Goal: Task Accomplishment & Management: Manage account settings

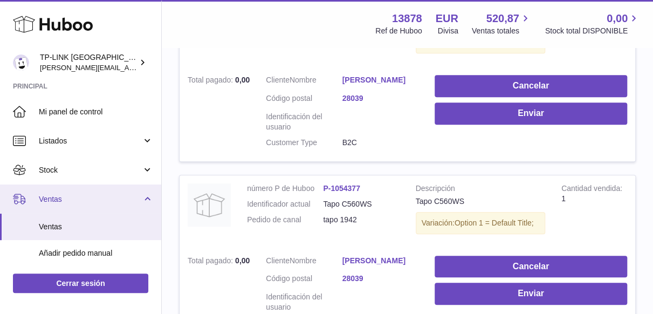
click at [146, 201] on link "Ventas" at bounding box center [80, 198] width 161 height 29
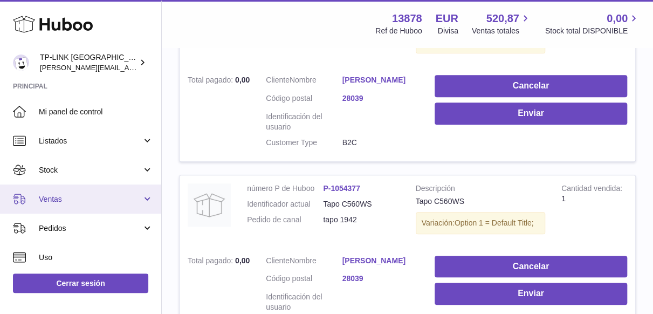
click at [146, 200] on link "Ventas" at bounding box center [80, 198] width 161 height 29
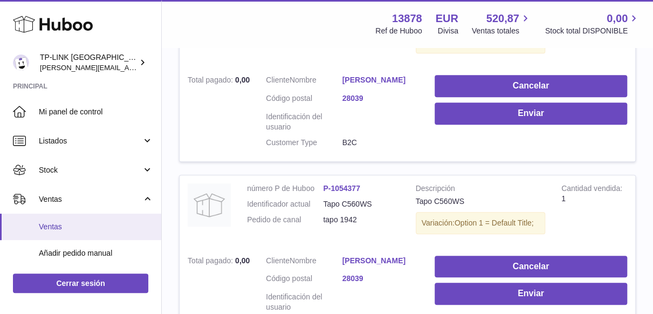
click at [77, 227] on span "Ventas" at bounding box center [96, 227] width 114 height 10
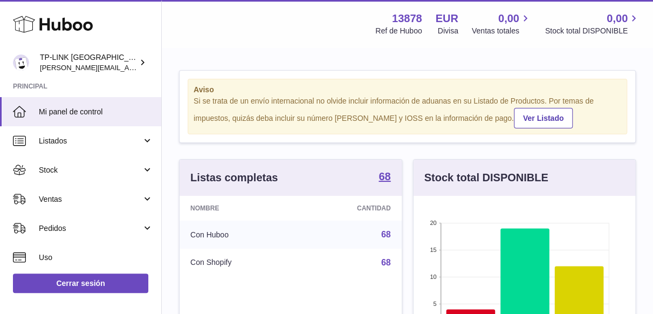
scroll to position [168, 222]
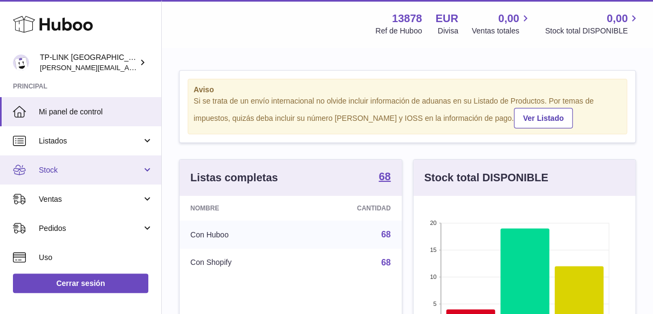
click at [146, 164] on link "Stock" at bounding box center [80, 169] width 161 height 29
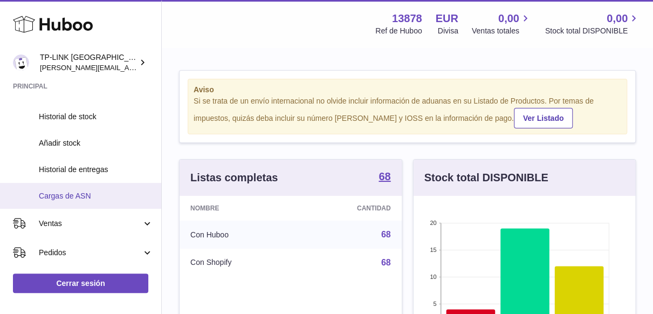
scroll to position [108, 0]
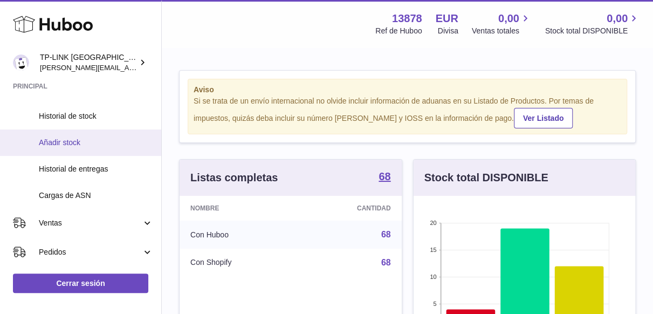
click at [102, 142] on span "Añadir stock" at bounding box center [96, 143] width 114 height 10
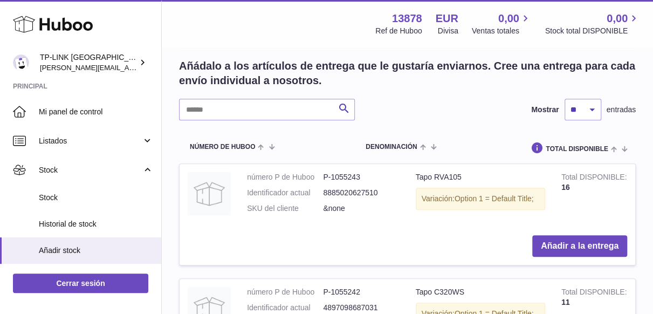
scroll to position [216, 0]
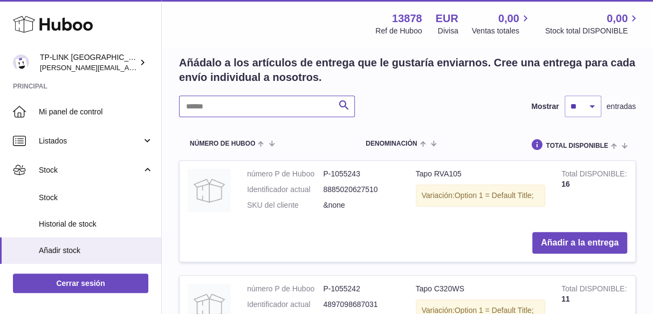
click at [280, 109] on input "text" at bounding box center [267, 106] width 176 height 22
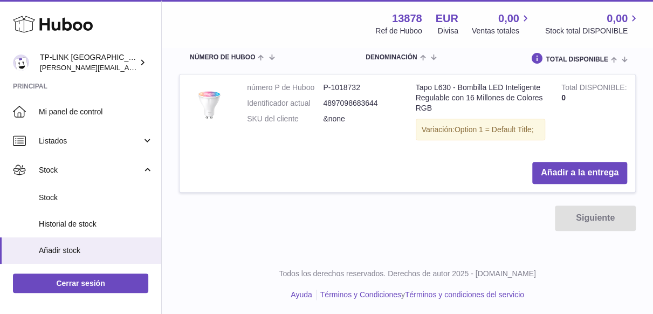
scroll to position [303, 0]
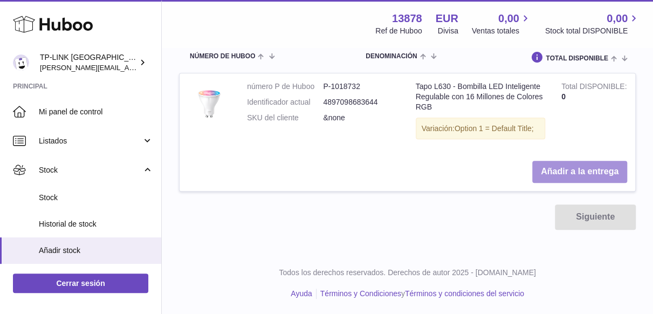
type input "****"
click at [548, 172] on button "Añadir a la entrega" at bounding box center [579, 172] width 95 height 22
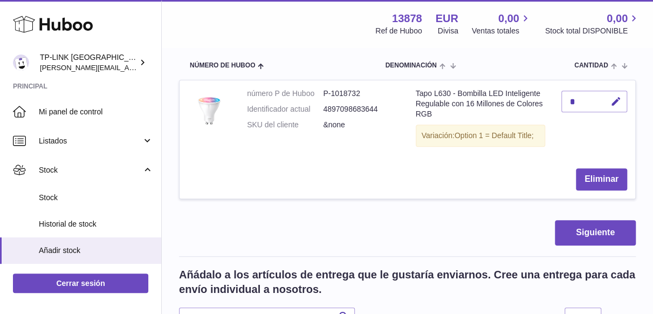
scroll to position [129, 0]
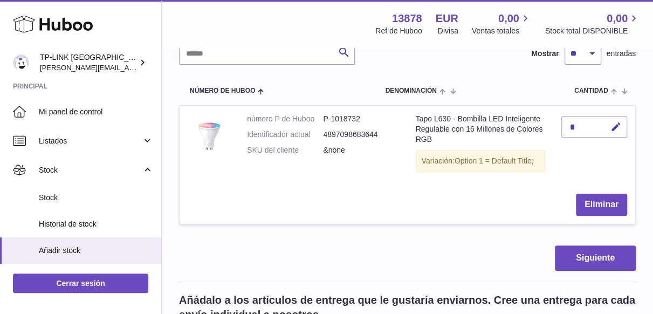
click at [1, 36] on div "Huboo" at bounding box center [80, 25] width 161 height 47
click at [612, 126] on icon "button" at bounding box center [616, 126] width 11 height 11
type input "**"
click at [614, 127] on icon "submit" at bounding box center [617, 127] width 10 height 10
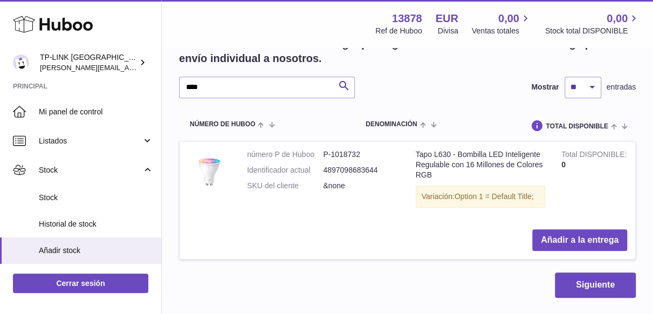
scroll to position [399, 0]
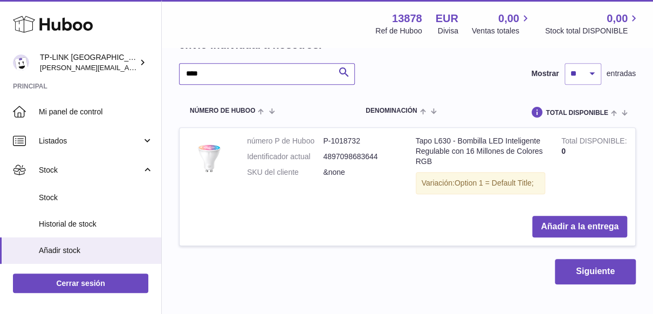
drag, startPoint x: 209, startPoint y: 70, endPoint x: 175, endPoint y: 68, distance: 33.5
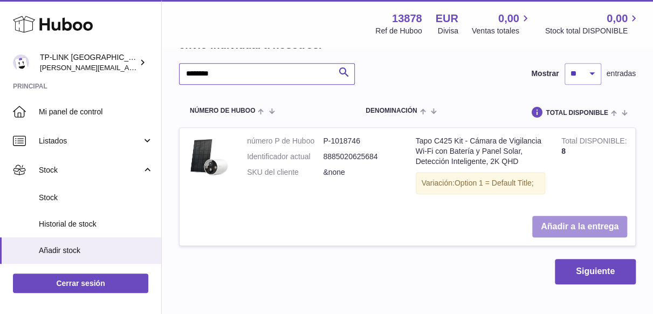
type input "********"
click at [552, 221] on button "Añadir a la entrega" at bounding box center [579, 227] width 95 height 22
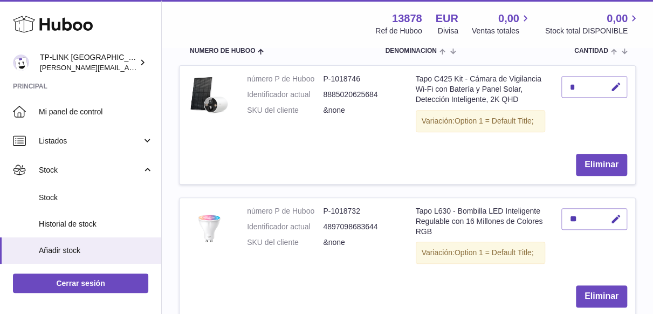
scroll to position [152, 0]
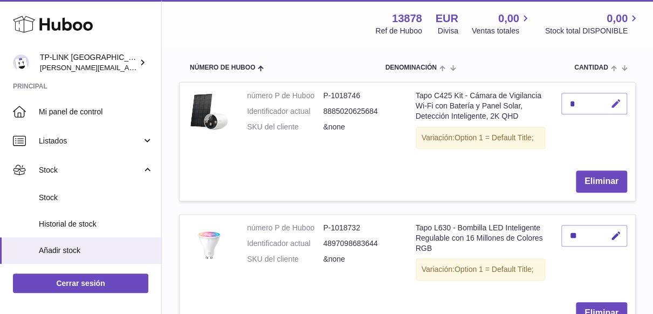
click at [614, 105] on icon "button" at bounding box center [616, 103] width 11 height 11
type input "*"
click at [620, 100] on icon "submit" at bounding box center [617, 104] width 10 height 10
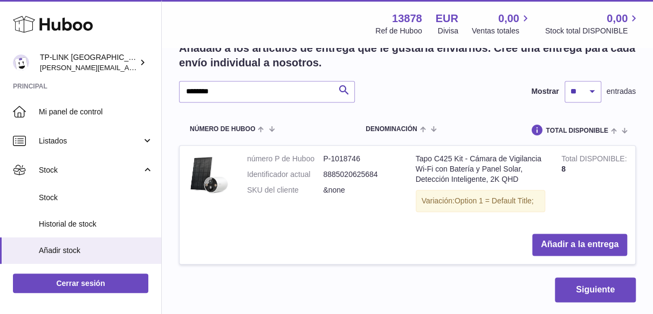
scroll to position [530, 0]
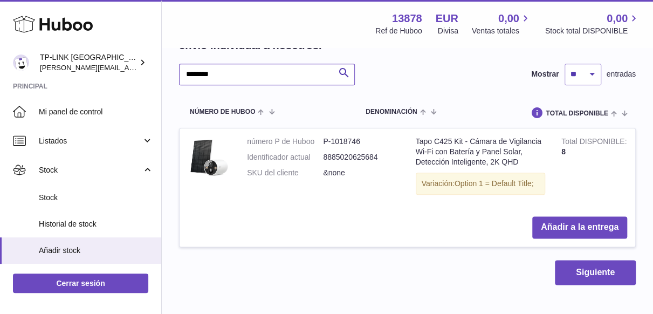
drag, startPoint x: 261, startPoint y: 73, endPoint x: 187, endPoint y: 68, distance: 74.6
click at [187, 68] on input "********" at bounding box center [267, 75] width 176 height 22
type input "*"
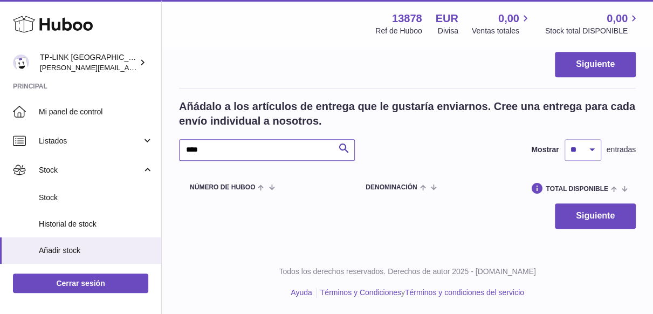
scroll to position [452, 0]
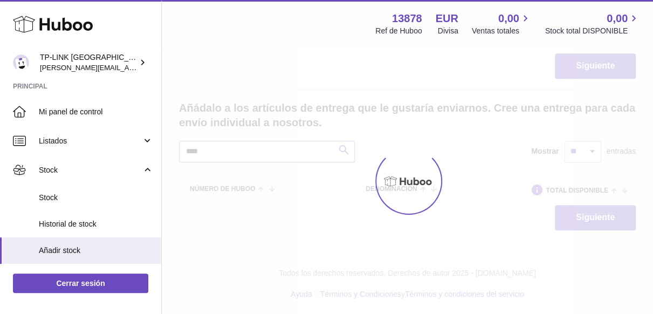
scroll to position [530, 0]
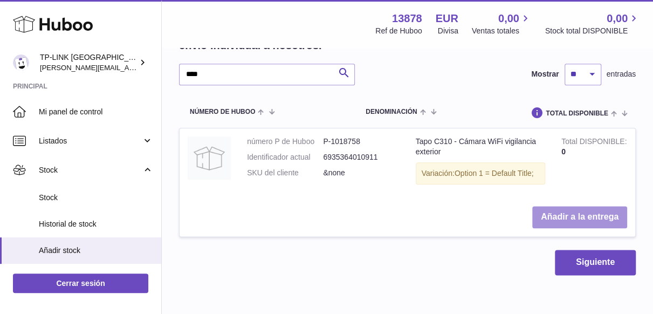
click at [541, 217] on button "Añadir a la entrega" at bounding box center [579, 217] width 95 height 22
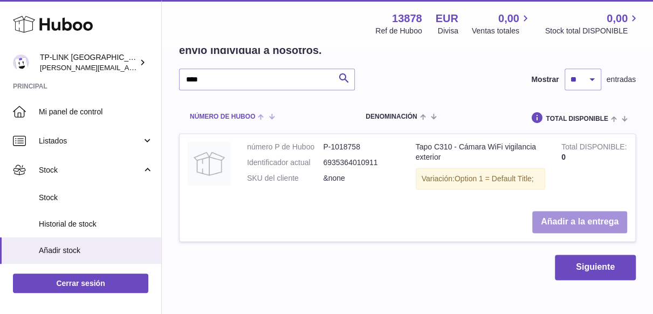
scroll to position [647, 0]
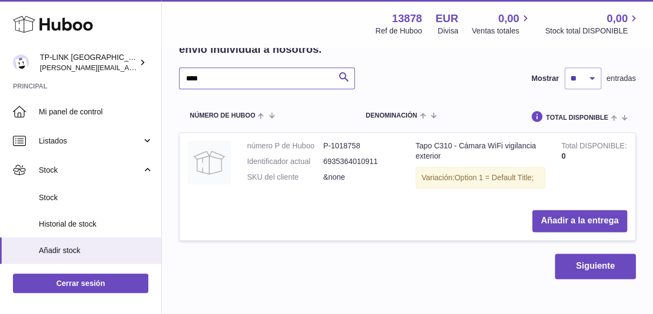
drag, startPoint x: 225, startPoint y: 74, endPoint x: 179, endPoint y: 68, distance: 46.7
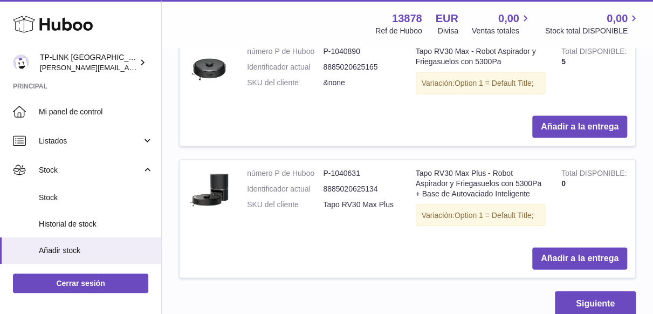
scroll to position [1025, 0]
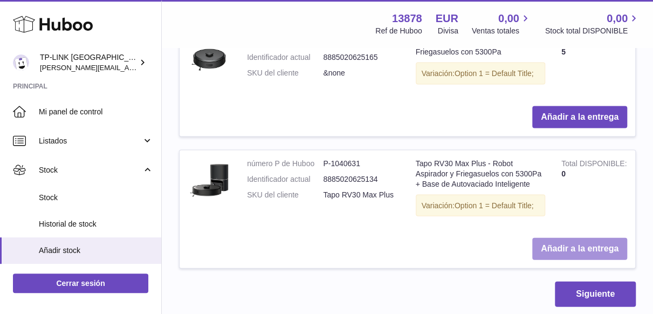
type input "********"
click at [550, 238] on button "Añadir a la entrega" at bounding box center [579, 249] width 95 height 22
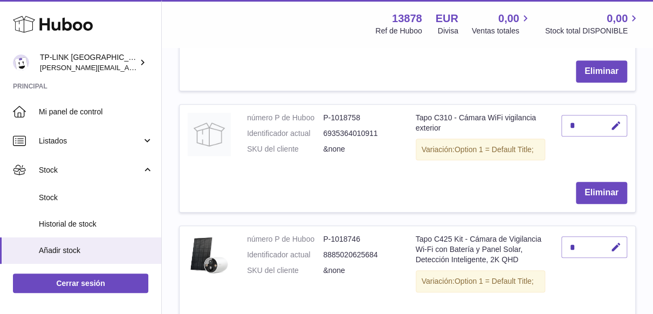
scroll to position [131, 0]
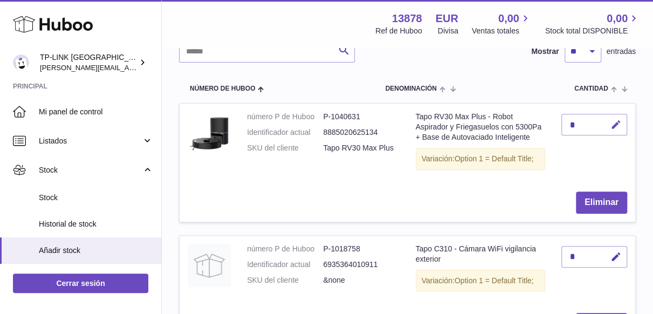
click at [616, 120] on icon "button" at bounding box center [616, 124] width 11 height 11
type input "*"
click at [615, 121] on icon "submit" at bounding box center [617, 125] width 10 height 10
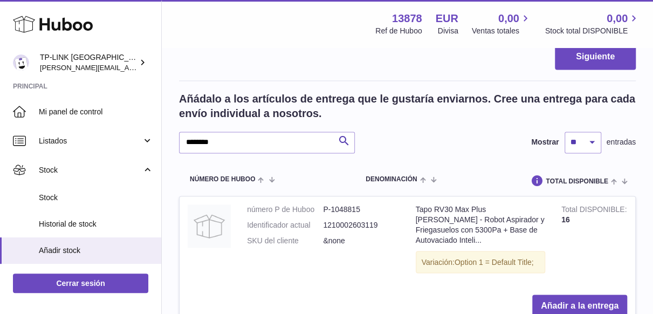
scroll to position [778, 0]
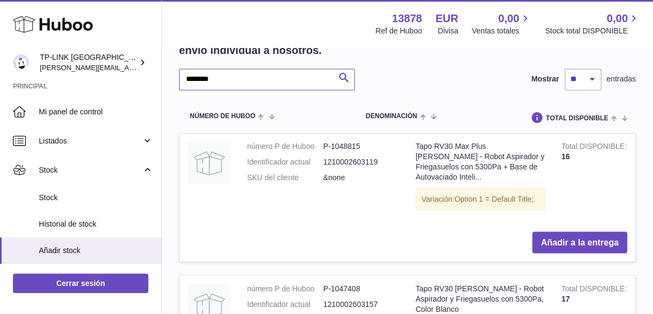
click at [196, 73] on input "********" at bounding box center [267, 79] width 176 height 22
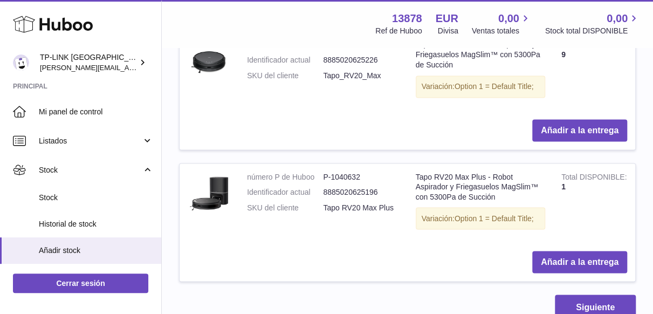
scroll to position [886, 0]
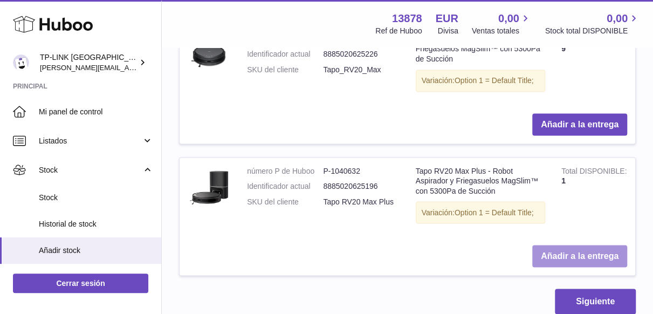
type input "********"
click at [544, 252] on button "Añadir a la entrega" at bounding box center [579, 256] width 95 height 22
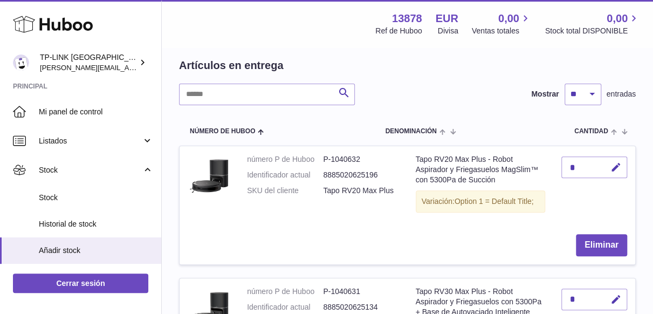
scroll to position [108, 0]
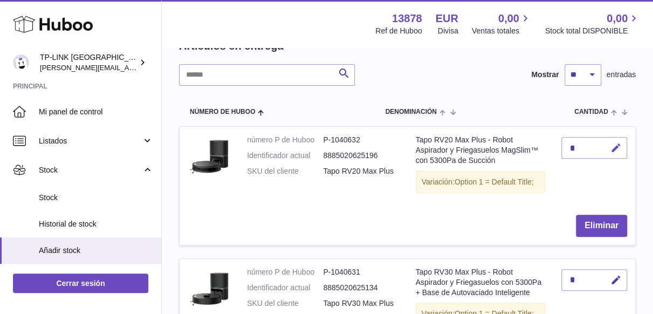
click at [617, 147] on icon "button" at bounding box center [616, 147] width 11 height 11
type input "*"
click at [621, 146] on button "submit" at bounding box center [615, 147] width 20 height 17
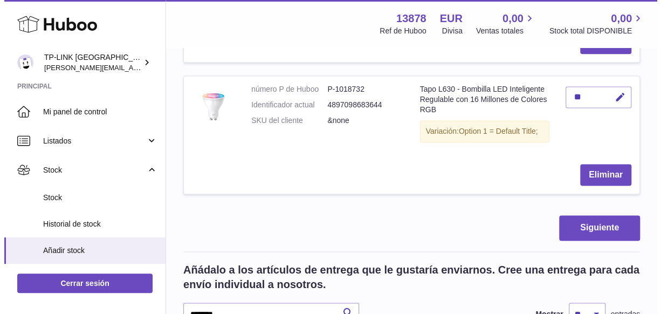
scroll to position [701, 0]
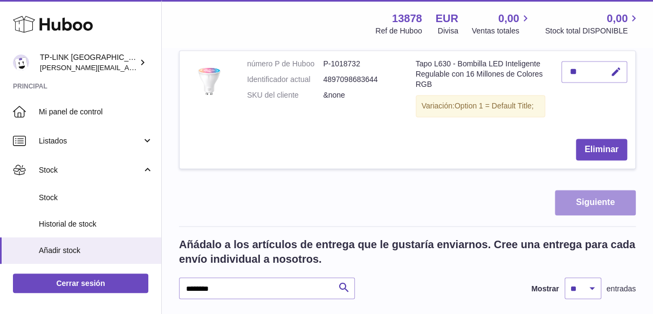
click at [580, 195] on button "Siguiente" at bounding box center [595, 202] width 81 height 25
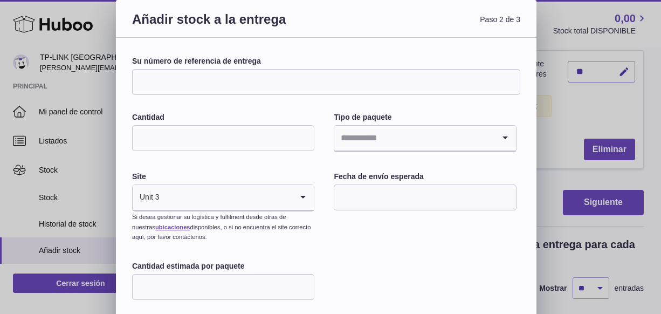
click at [223, 79] on input "Su número de referencia de entrega" at bounding box center [326, 82] width 388 height 26
paste input "**********"
type input "**********"
click at [197, 141] on input "Cantidad" at bounding box center [223, 138] width 182 height 26
type input "**"
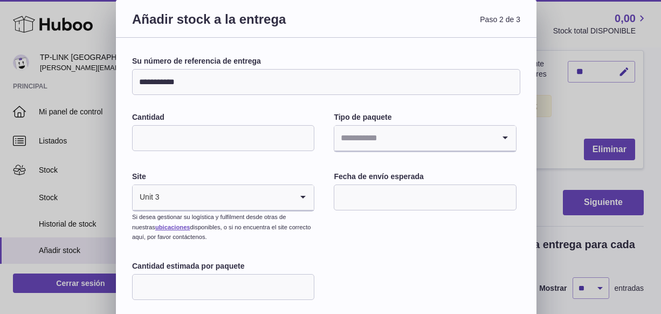
click at [360, 140] on input "Search for option" at bounding box center [414, 138] width 160 height 25
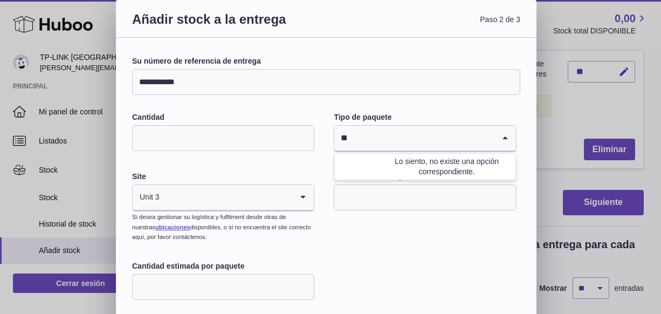
type input "**"
click at [342, 230] on div "**********" at bounding box center [326, 192] width 388 height 272
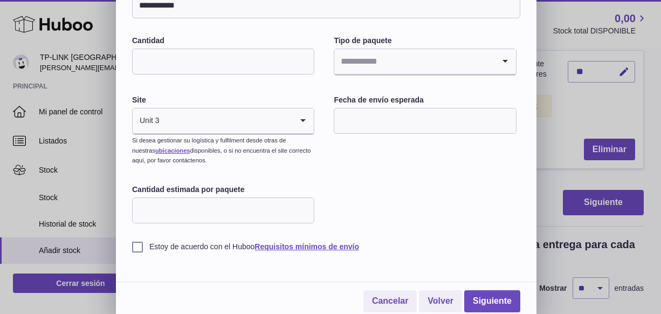
scroll to position [80, 0]
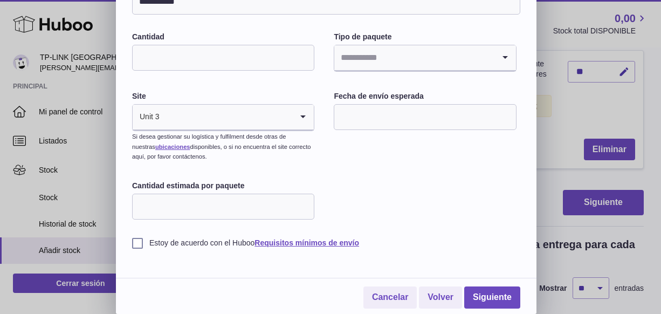
click at [361, 113] on input "text" at bounding box center [425, 117] width 182 height 26
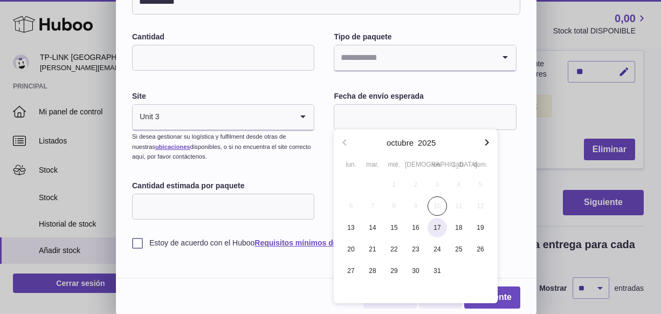
click at [437, 226] on span "17" at bounding box center [437, 227] width 19 height 19
type input "**********"
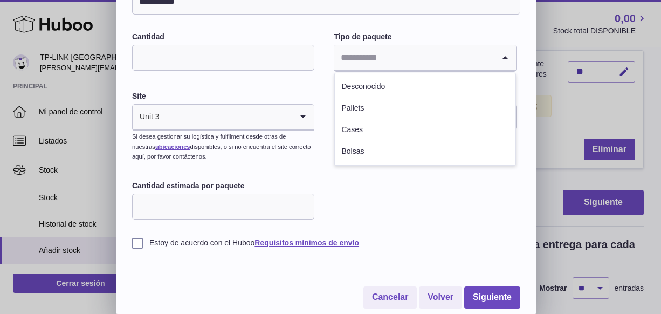
click at [488, 58] on input "Search for option" at bounding box center [414, 57] width 160 height 25
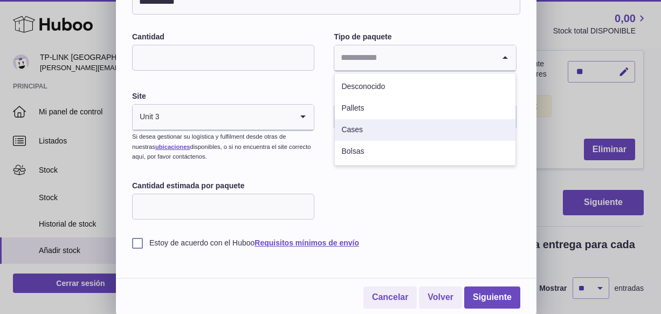
click at [382, 133] on li "Cases" at bounding box center [425, 130] width 180 height 22
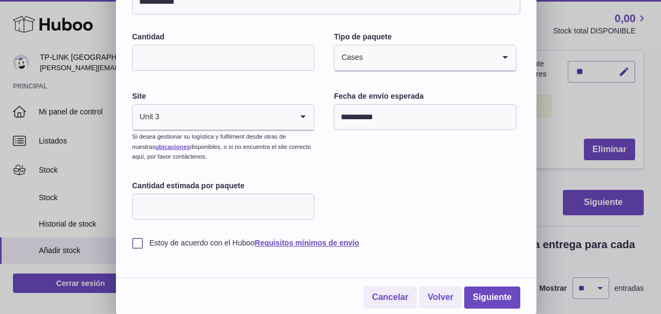
click at [244, 208] on input "Cantidad estimada por paquete" at bounding box center [223, 207] width 182 height 26
type input "**"
click at [137, 245] on label "Estoy de acuerdo con el Huboo Requisitos mínimos de envío" at bounding box center [326, 243] width 388 height 10
click at [480, 297] on link "Siguiente" at bounding box center [492, 297] width 56 height 22
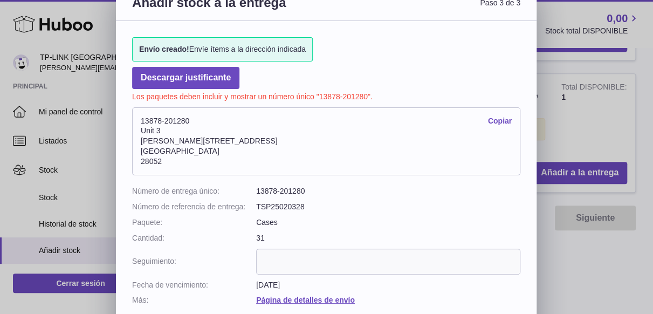
scroll to position [0, 0]
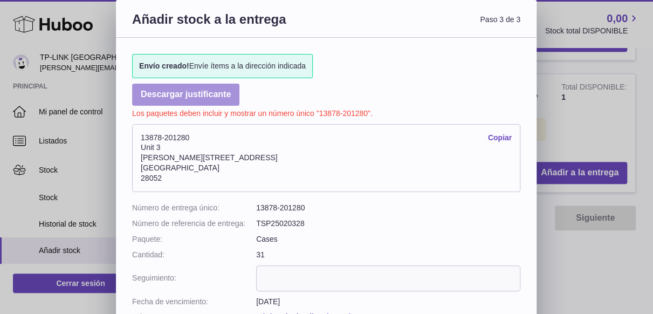
click at [216, 92] on link "Descargar justificante" at bounding box center [185, 95] width 107 height 22
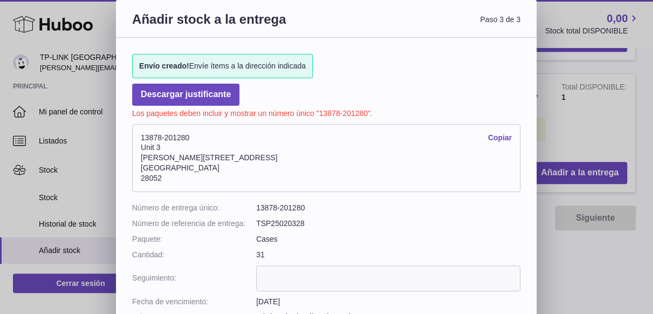
drag, startPoint x: 193, startPoint y: 136, endPoint x: 135, endPoint y: 140, distance: 57.8
click at [135, 140] on address "13878-201280 Copiar Unit 3 Calle de Cerceda 20 Madrid 28052" at bounding box center [326, 158] width 388 height 68
copy address "13878-201280"
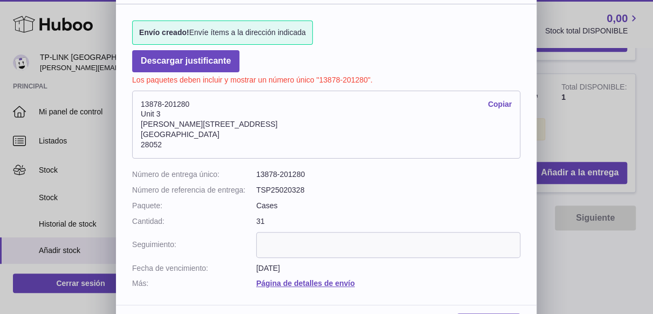
scroll to position [63, 0]
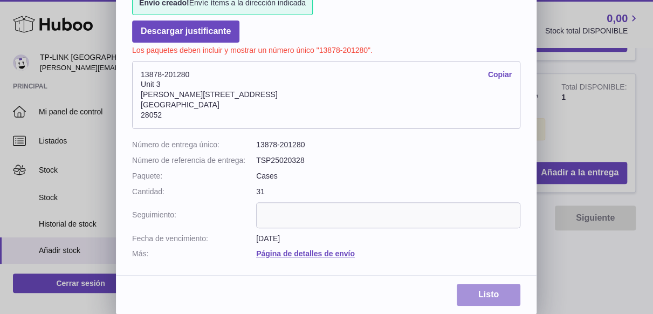
click at [479, 294] on link "Listo" at bounding box center [489, 295] width 64 height 22
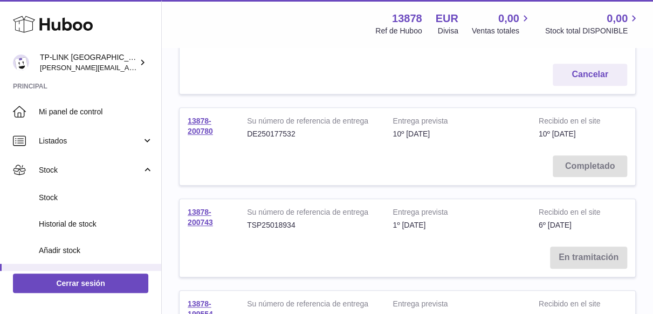
scroll to position [216, 0]
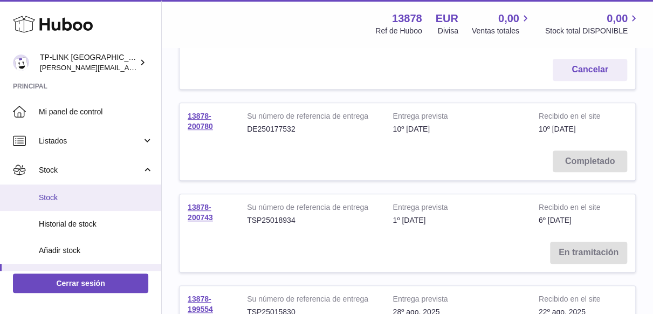
click at [84, 196] on span "Stock" at bounding box center [96, 198] width 114 height 10
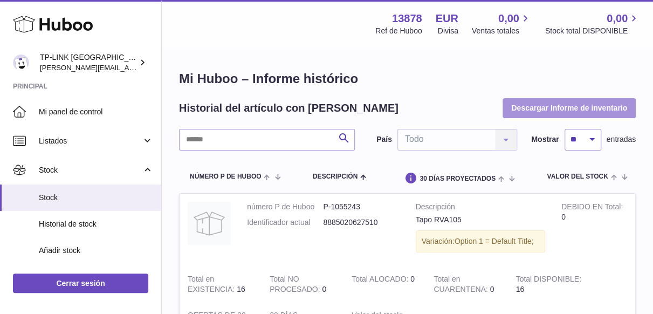
click at [545, 108] on button "Descargar Informe de inventario" at bounding box center [569, 107] width 133 height 19
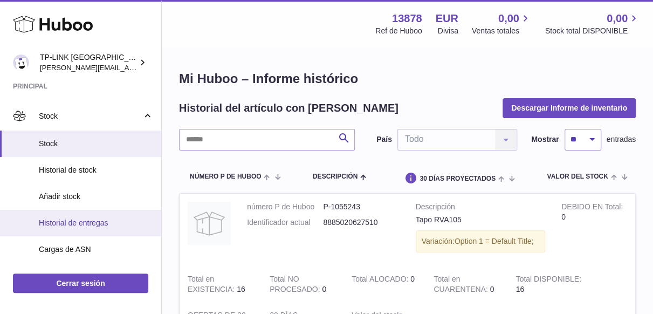
click at [113, 218] on span "Historial de entregas" at bounding box center [96, 223] width 114 height 10
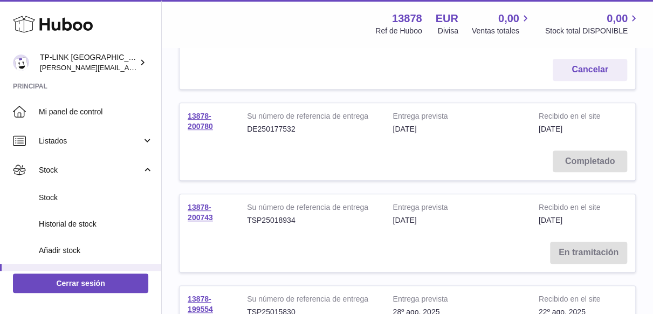
scroll to position [162, 0]
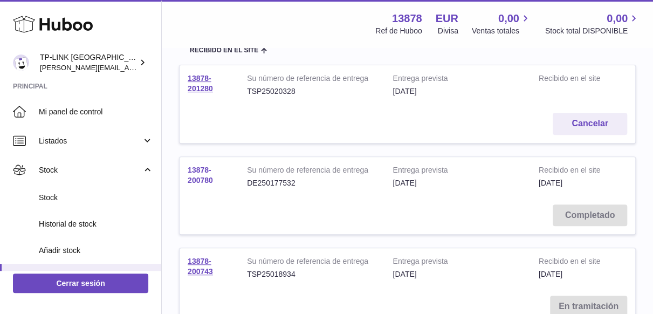
click at [197, 178] on link "13878-200780" at bounding box center [200, 175] width 25 height 19
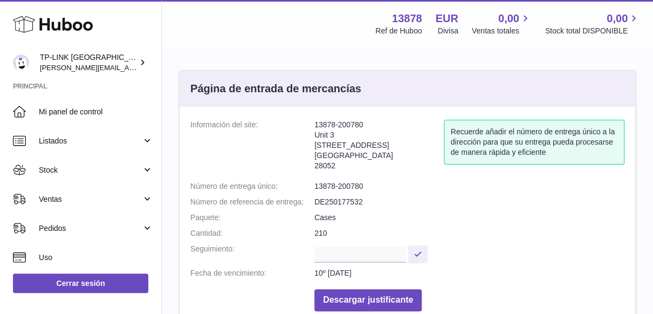
scroll to position [108, 0]
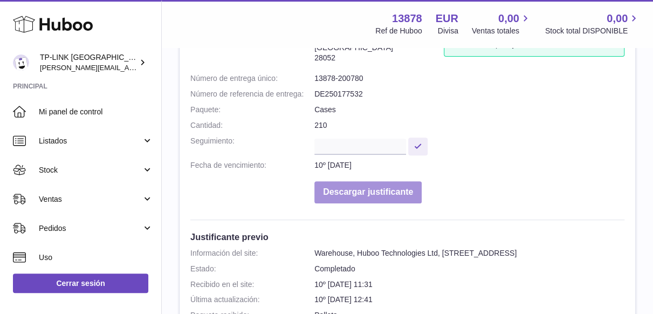
click at [399, 196] on button "Descargar justificante" at bounding box center [367, 192] width 107 height 22
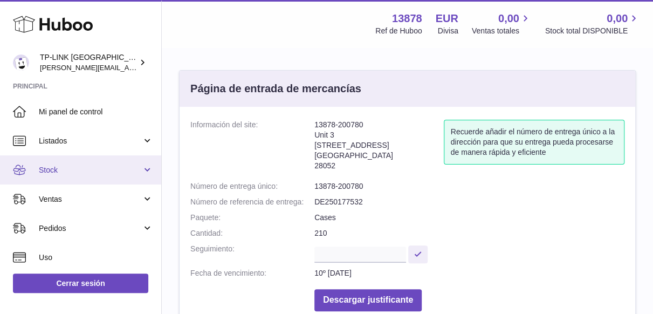
click at [142, 176] on link "Stock" at bounding box center [80, 169] width 161 height 29
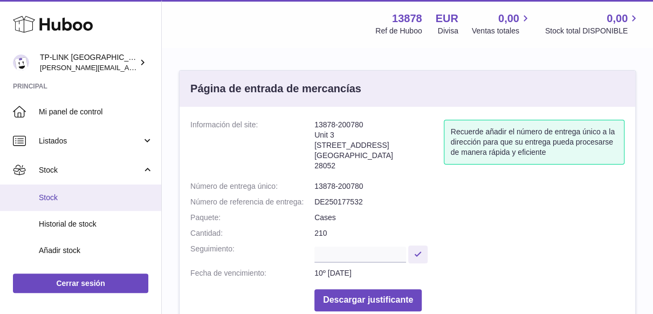
click at [51, 195] on span "Stock" at bounding box center [96, 198] width 114 height 10
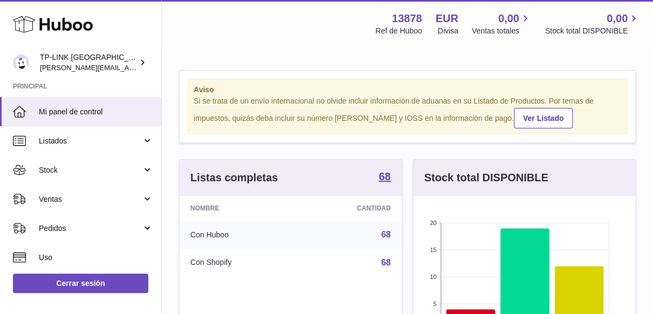
scroll to position [168, 222]
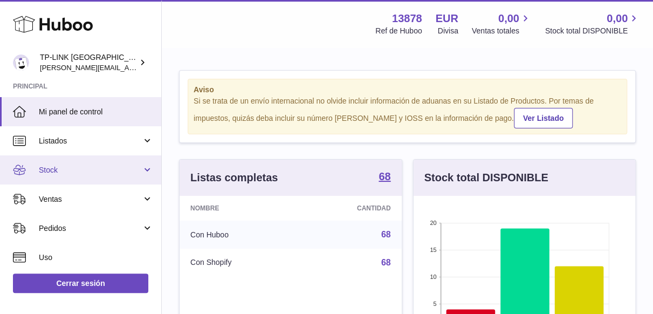
click at [135, 169] on span "Stock" at bounding box center [90, 170] width 103 height 10
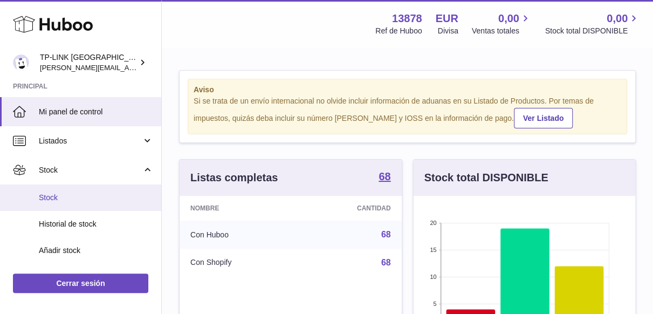
click at [64, 194] on span "Stock" at bounding box center [96, 198] width 114 height 10
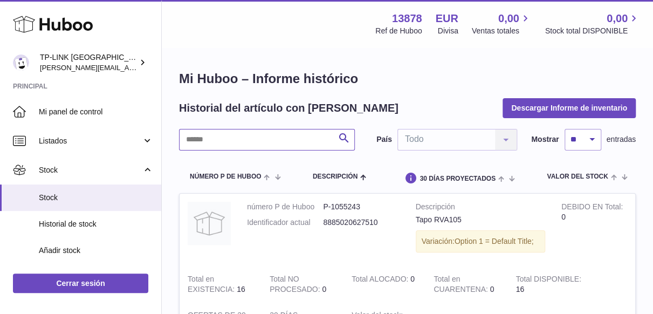
click at [283, 142] on input "text" at bounding box center [267, 140] width 176 height 22
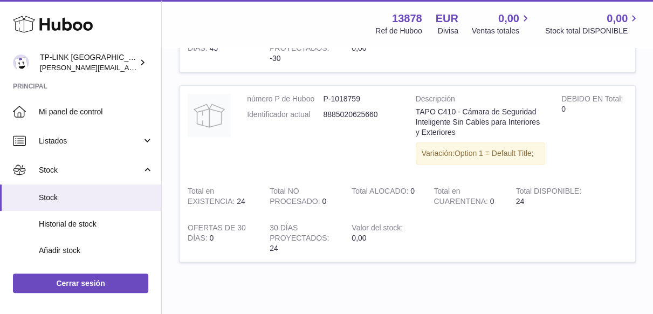
scroll to position [324, 0]
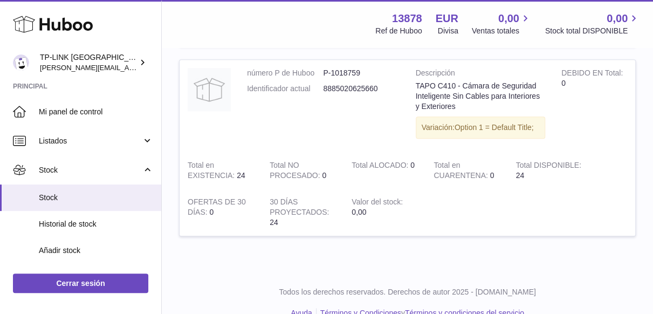
drag, startPoint x: 607, startPoint y: 163, endPoint x: 613, endPoint y: 179, distance: 16.5
click at [607, 163] on tr "número P de Huboo P-1018759 Identificador actual 8885020625660 Descripción TAPO…" at bounding box center [407, 147] width 457 height 177
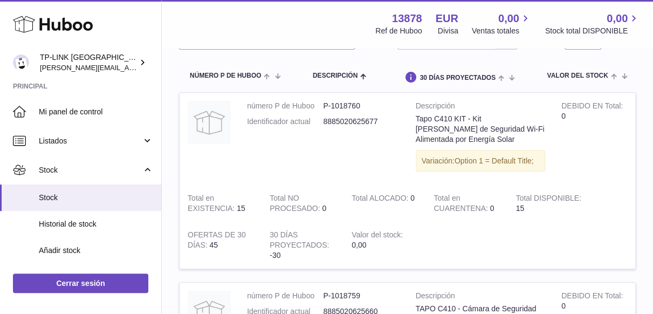
scroll to position [54, 0]
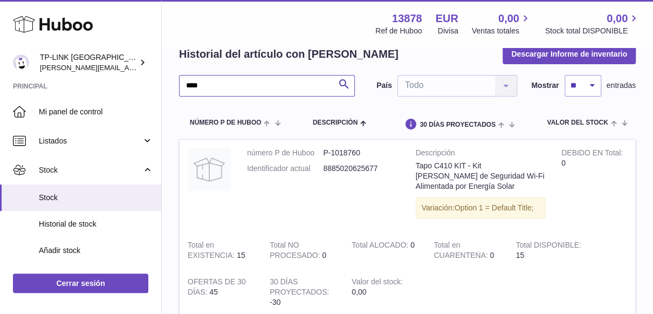
drag, startPoint x: 221, startPoint y: 86, endPoint x: 191, endPoint y: 86, distance: 29.1
click at [191, 86] on input "****" at bounding box center [267, 86] width 176 height 22
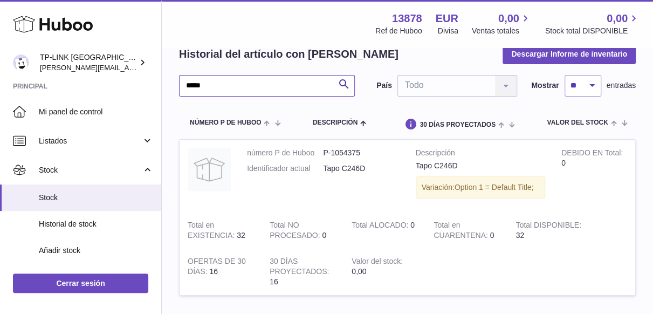
drag, startPoint x: 226, startPoint y: 88, endPoint x: 155, endPoint y: 88, distance: 70.7
click at [155, 88] on div "Huboo TP-LINK [GEOGRAPHIC_DATA], SOCIEDAD LIMITADA [PERSON_NAME][EMAIL_ADDRESS]…" at bounding box center [326, 170] width 653 height 448
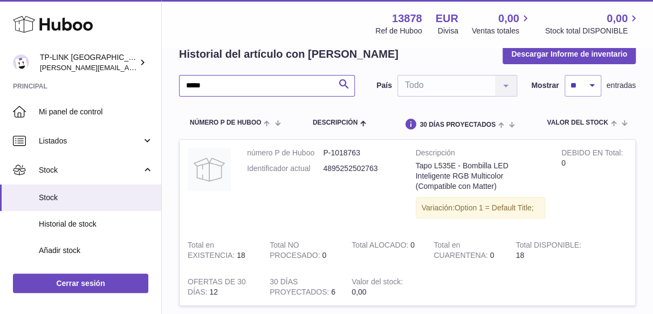
type input "*****"
